Goal: Find specific page/section: Find specific page/section

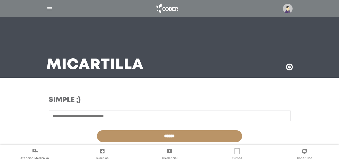
click at [52, 8] on img "button" at bounding box center [49, 9] width 6 height 6
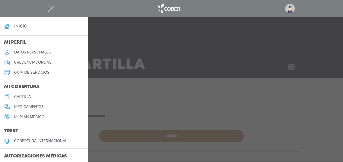
click at [38, 96] on link "cartilla" at bounding box center [44, 97] width 88 height 10
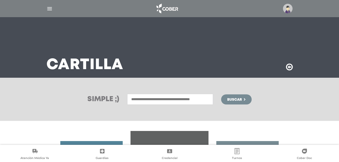
click at [147, 98] on input "text" at bounding box center [170, 99] width 86 height 11
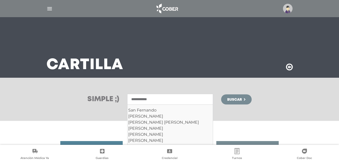
type input "**********"
click at [221, 94] on button "Buscar" at bounding box center [236, 99] width 30 height 10
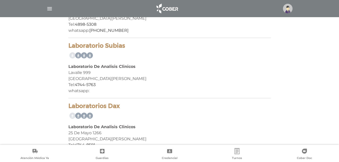
scroll to position [853, 0]
